Goal: Use online tool/utility: Utilize a website feature to perform a specific function

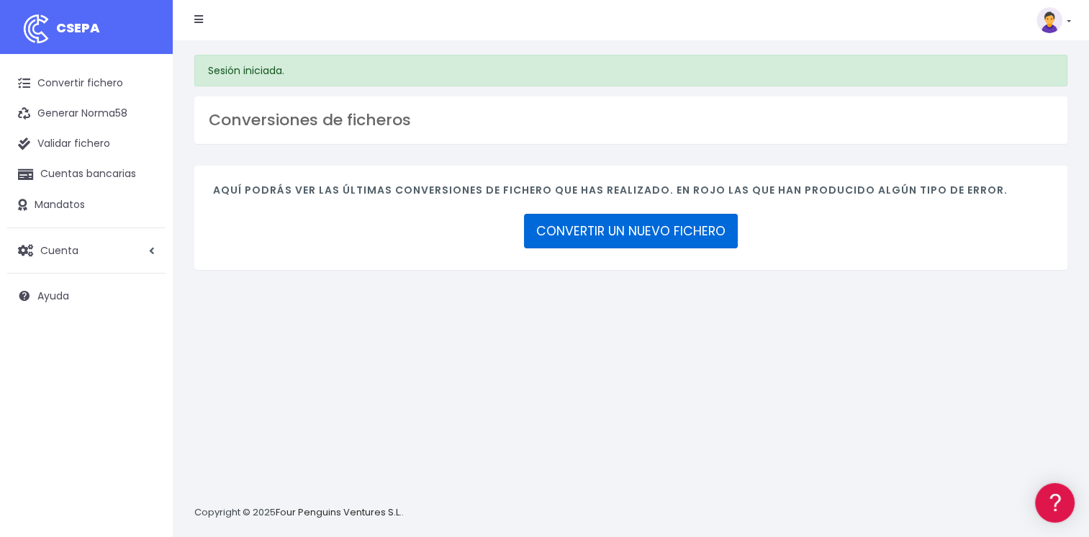
click at [660, 234] on link "CONVERTIR UN NUEVO FICHERO" at bounding box center [631, 231] width 214 height 35
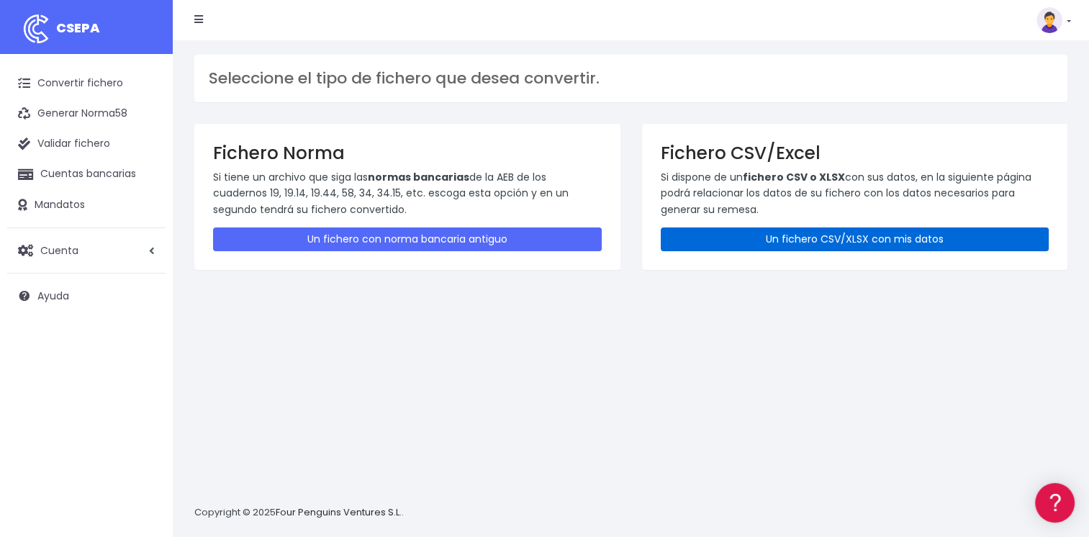
click at [829, 243] on link "Un fichero CSV/XLSX con mis datos" at bounding box center [855, 240] width 389 height 24
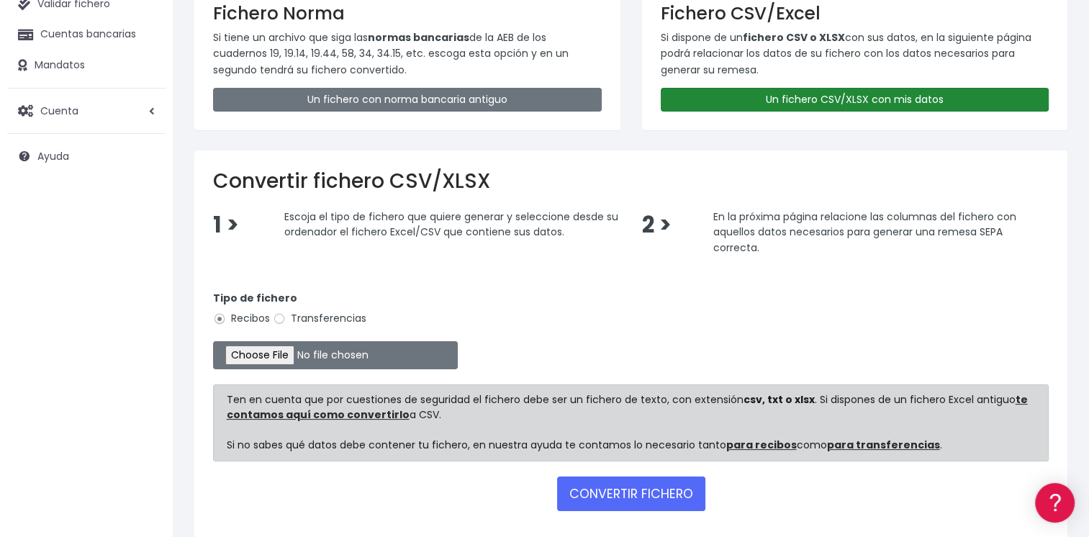
scroll to position [144, 0]
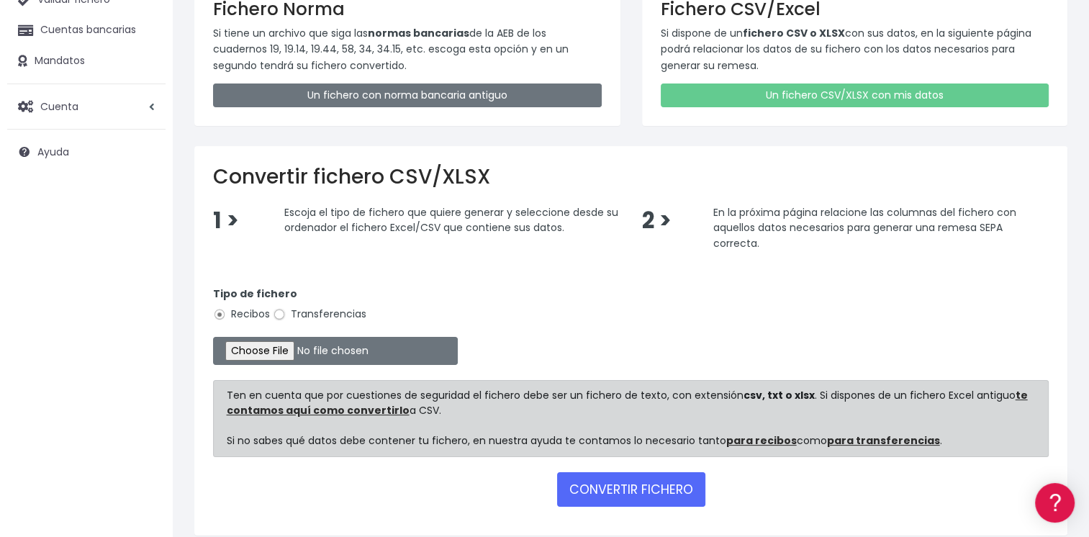
click at [282, 315] on input "Transferencias" at bounding box center [279, 314] width 13 height 13
radio input "true"
click at [264, 346] on input "file" at bounding box center [335, 351] width 245 height 28
click at [282, 347] on input "file" at bounding box center [335, 351] width 245 height 28
type input "C:\fakepath\TRF BPI CONVERSOR SEPA.xlsx"
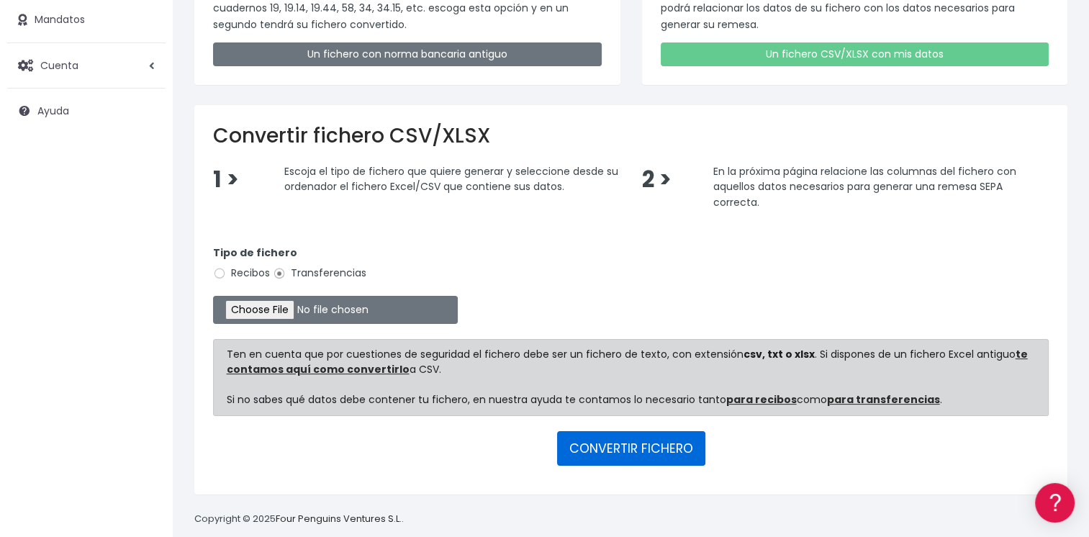
scroll to position [202, 0]
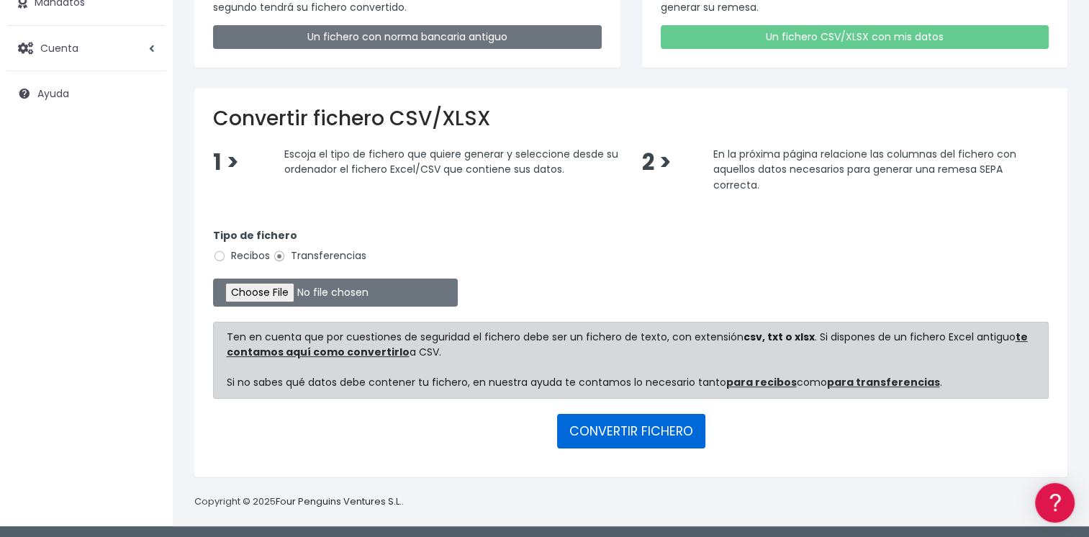
click at [647, 428] on button "CONVERTIR FICHERO" at bounding box center [631, 431] width 148 height 35
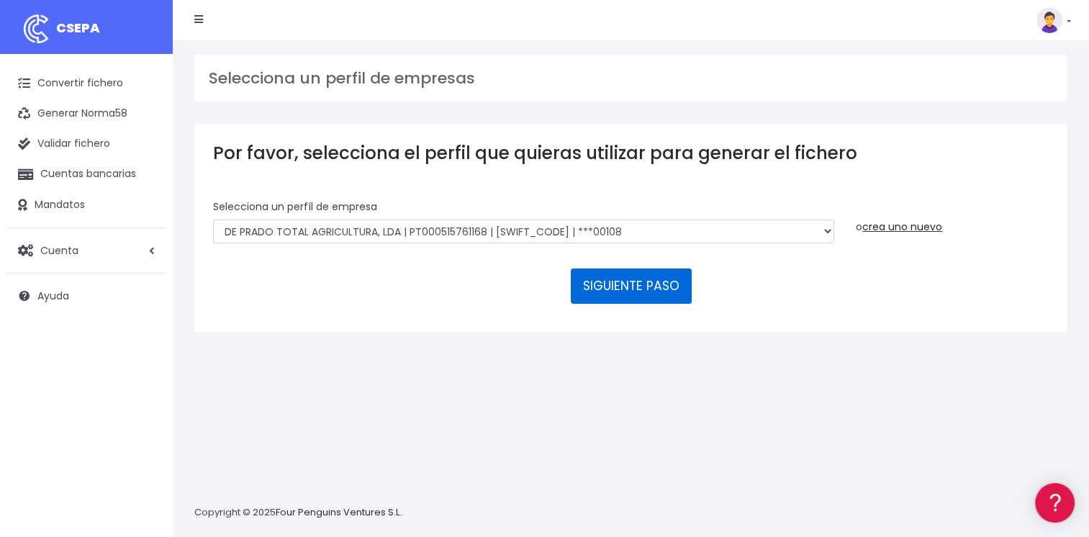
click at [645, 284] on button "SIGUIENTE PASO" at bounding box center [631, 286] width 121 height 35
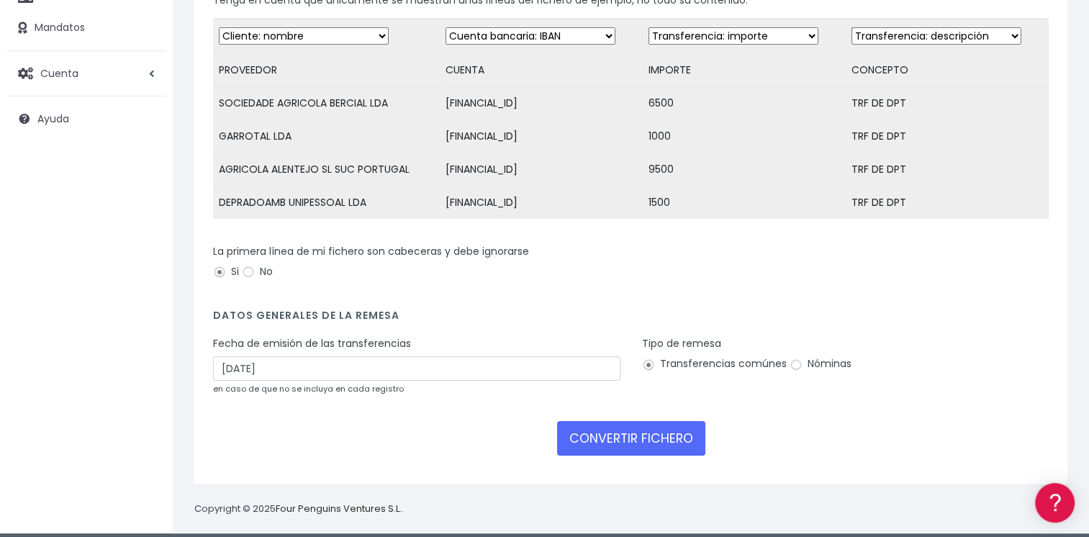
scroll to position [195, 0]
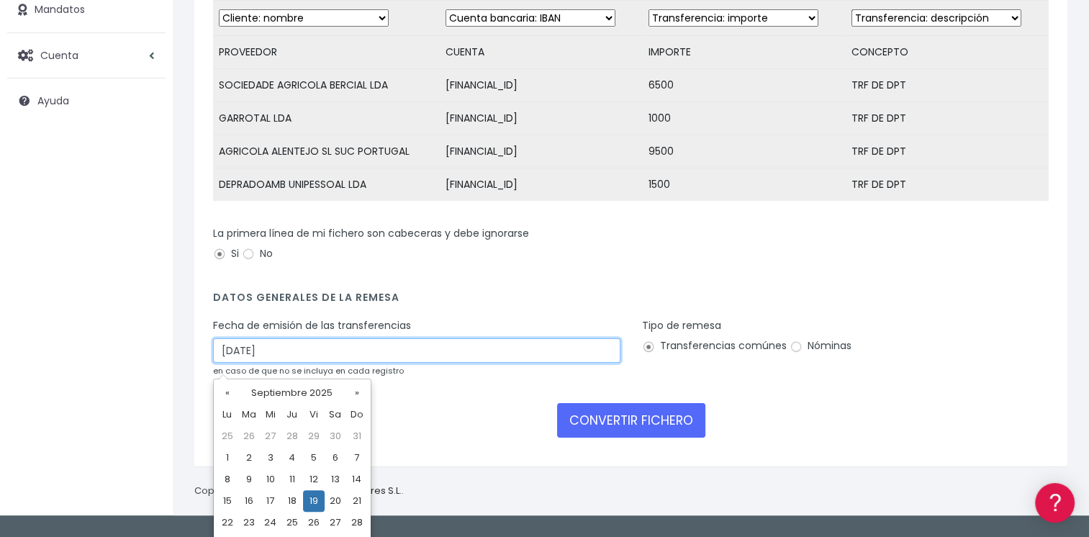
click at [230, 359] on input "19/09/2025" at bounding box center [417, 350] width 408 height 24
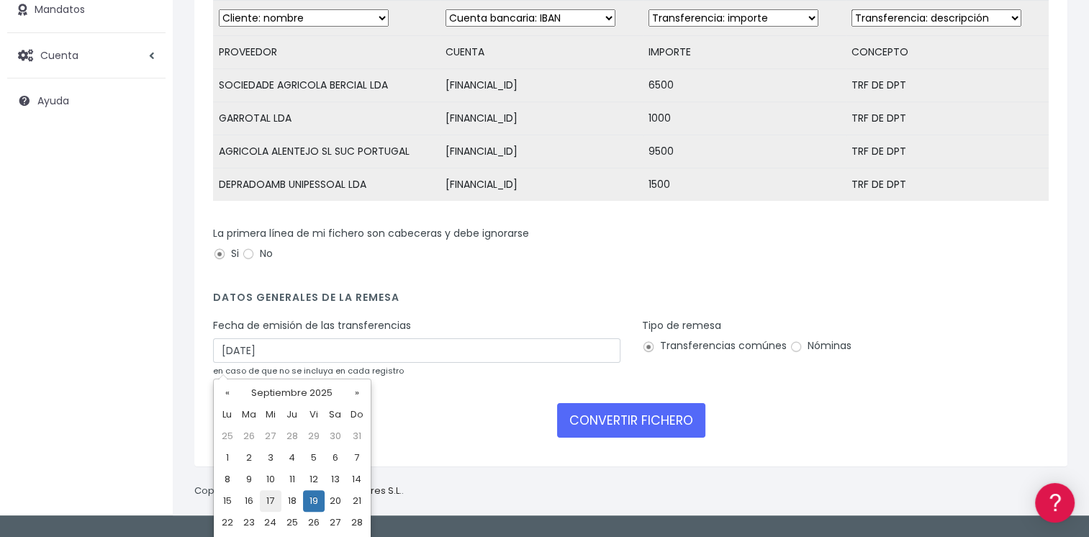
click at [271, 498] on td "17" at bounding box center [271, 501] width 22 height 22
type input "17/09/2025"
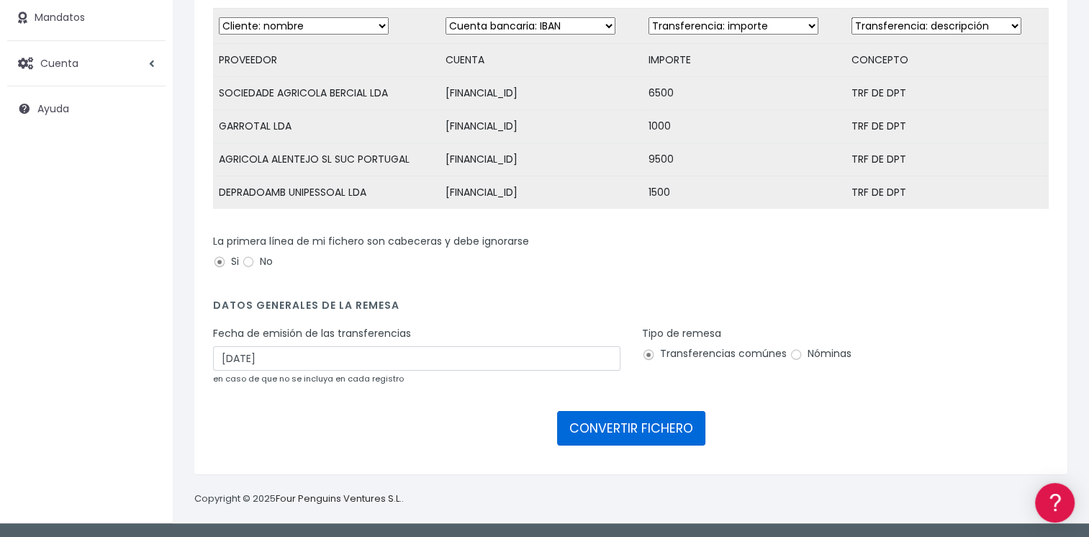
click at [637, 431] on button "CONVERTIR FICHERO" at bounding box center [631, 428] width 148 height 35
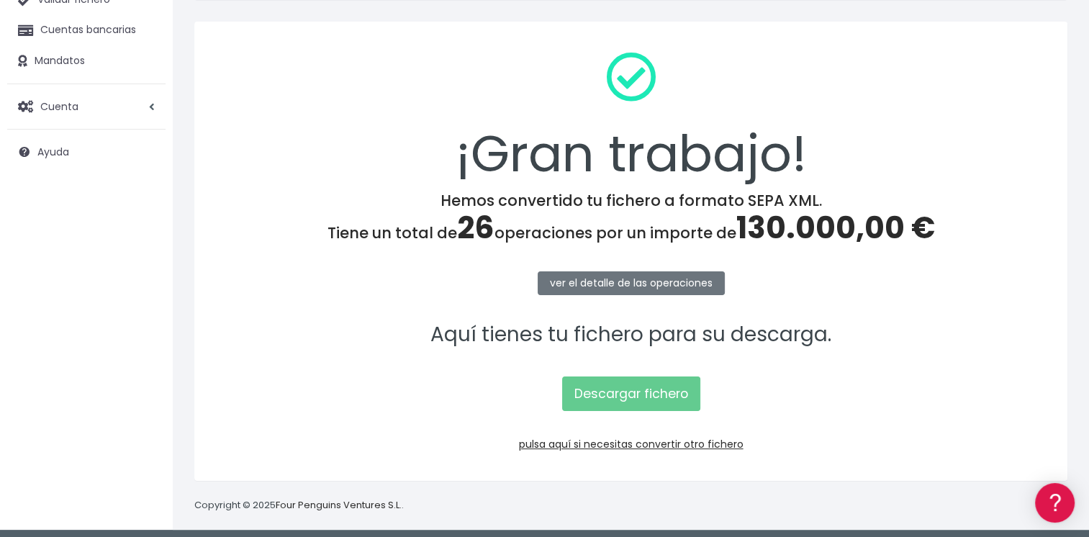
scroll to position [150, 0]
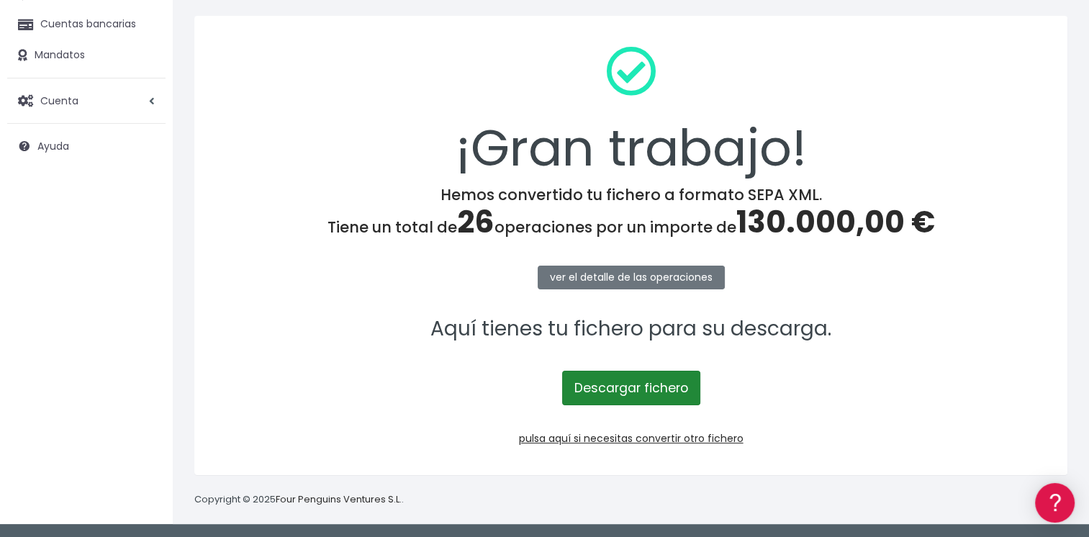
click at [664, 382] on link "Descargar fichero" at bounding box center [631, 388] width 138 height 35
click at [359, 98] on div "¡Gran trabajo!" at bounding box center [631, 110] width 836 height 151
